Goal: Transaction & Acquisition: Purchase product/service

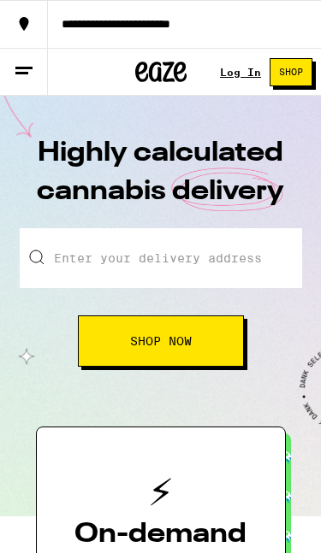
click at [246, 68] on link "Log In" at bounding box center [240, 72] width 41 height 11
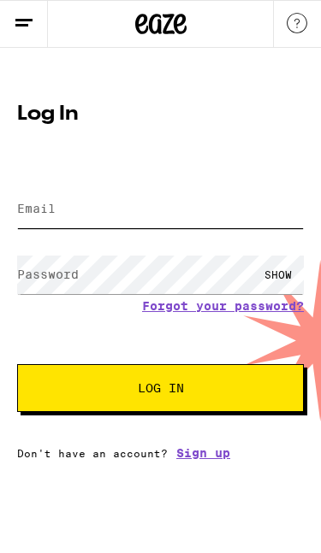
click at [114, 212] on input "Email" at bounding box center [160, 209] width 287 height 38
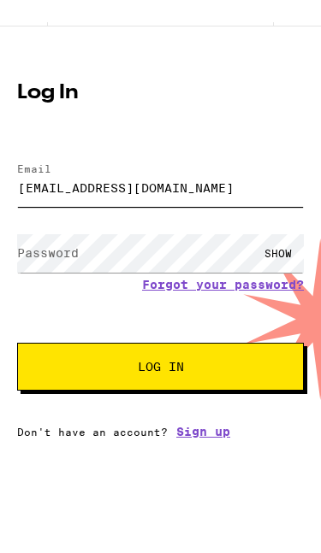
type input "[EMAIL_ADDRESS][DOMAIN_NAME]"
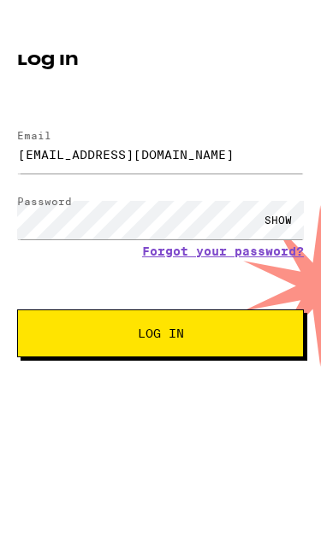
click at [192, 364] on button "Log In" at bounding box center [160, 388] width 287 height 48
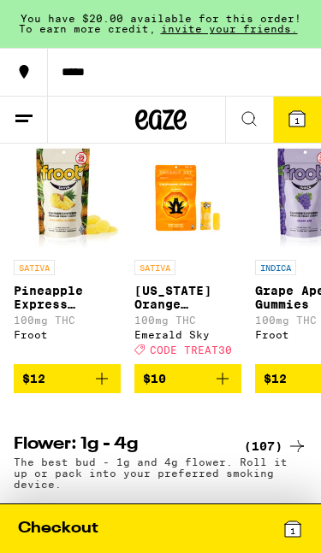
scroll to position [1586, 0]
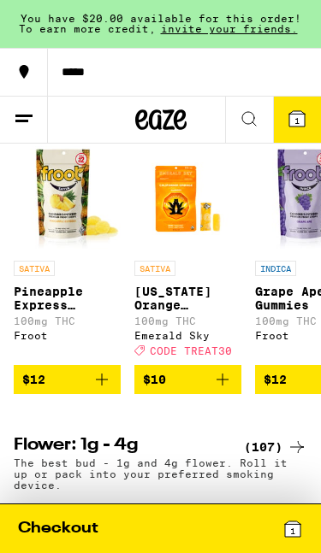
click at [62, 252] on img "Open page for Pineapple Express Gummies from Froot" at bounding box center [67, 198] width 107 height 107
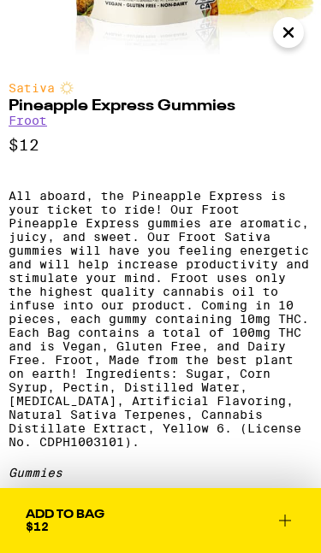
scroll to position [269, 0]
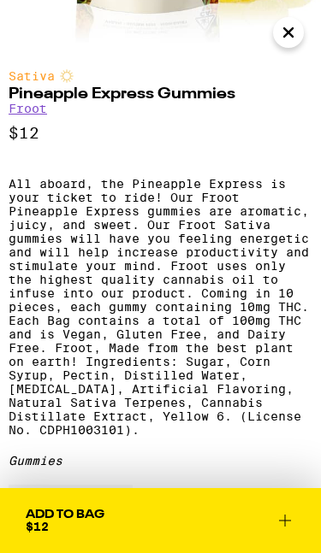
click at [284, 27] on icon "Close" at bounding box center [288, 33] width 21 height 26
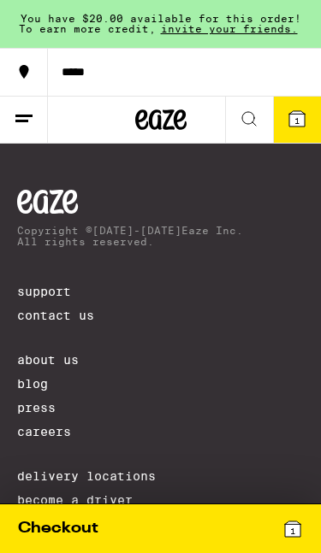
scroll to position [6009, 0]
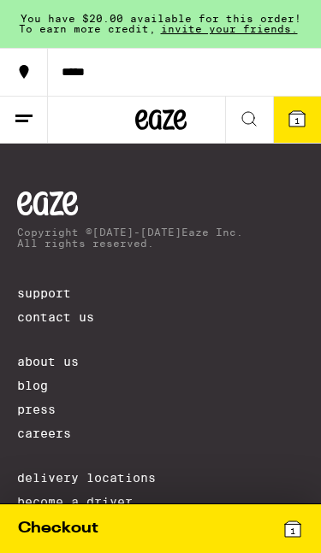
click at [296, 534] on icon at bounding box center [292, 529] width 15 height 15
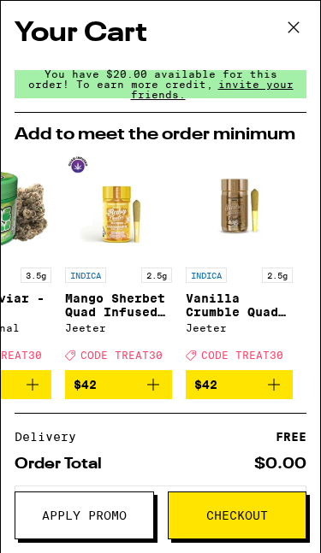
click at [296, 24] on icon at bounding box center [294, 28] width 26 height 26
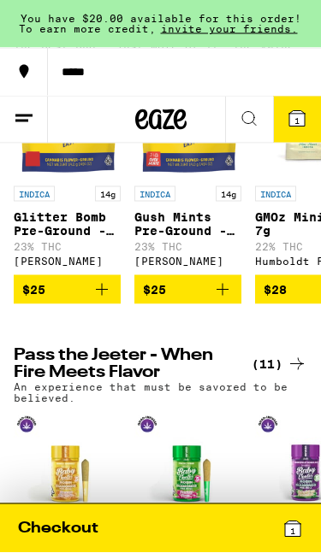
click at [14, 123] on icon at bounding box center [24, 119] width 21 height 21
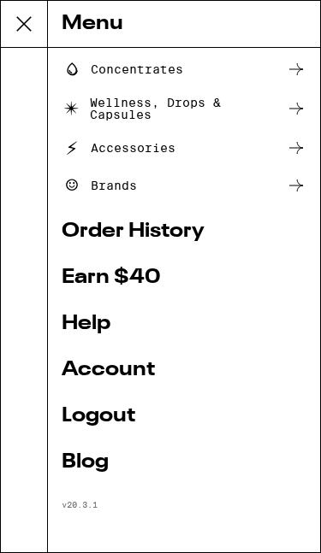
click at [104, 411] on link "Logout" at bounding box center [184, 416] width 245 height 21
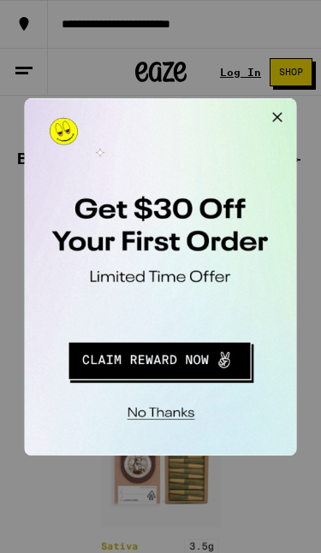
click at [238, 115] on button "Close Modal" at bounding box center [241, 115] width 34 height 34
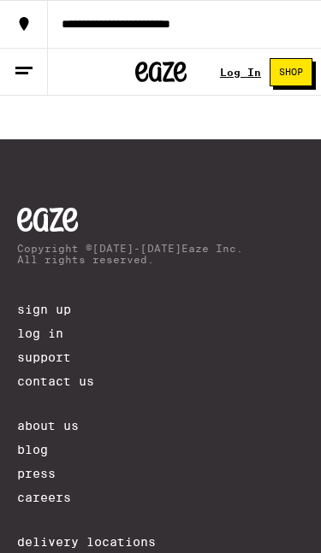
scroll to position [4122, 0]
